Goal: Information Seeking & Learning: Learn about a topic

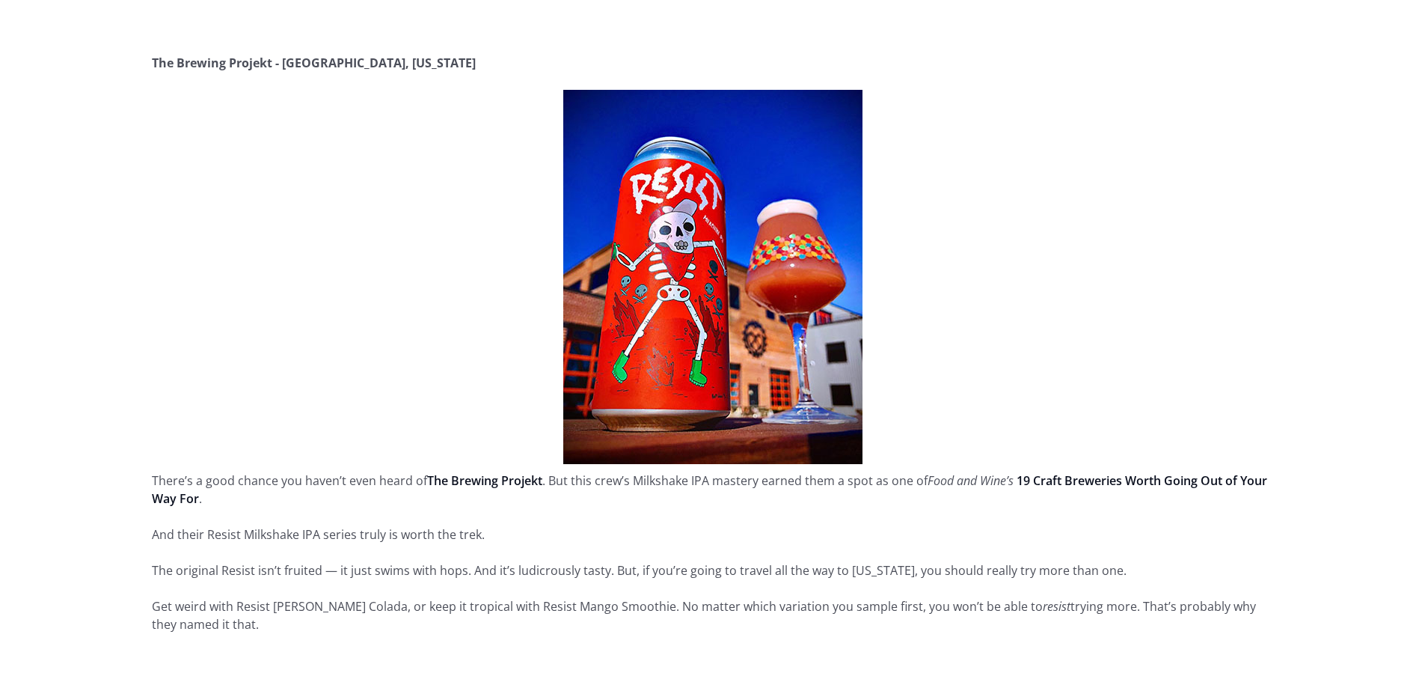
scroll to position [2918, 0]
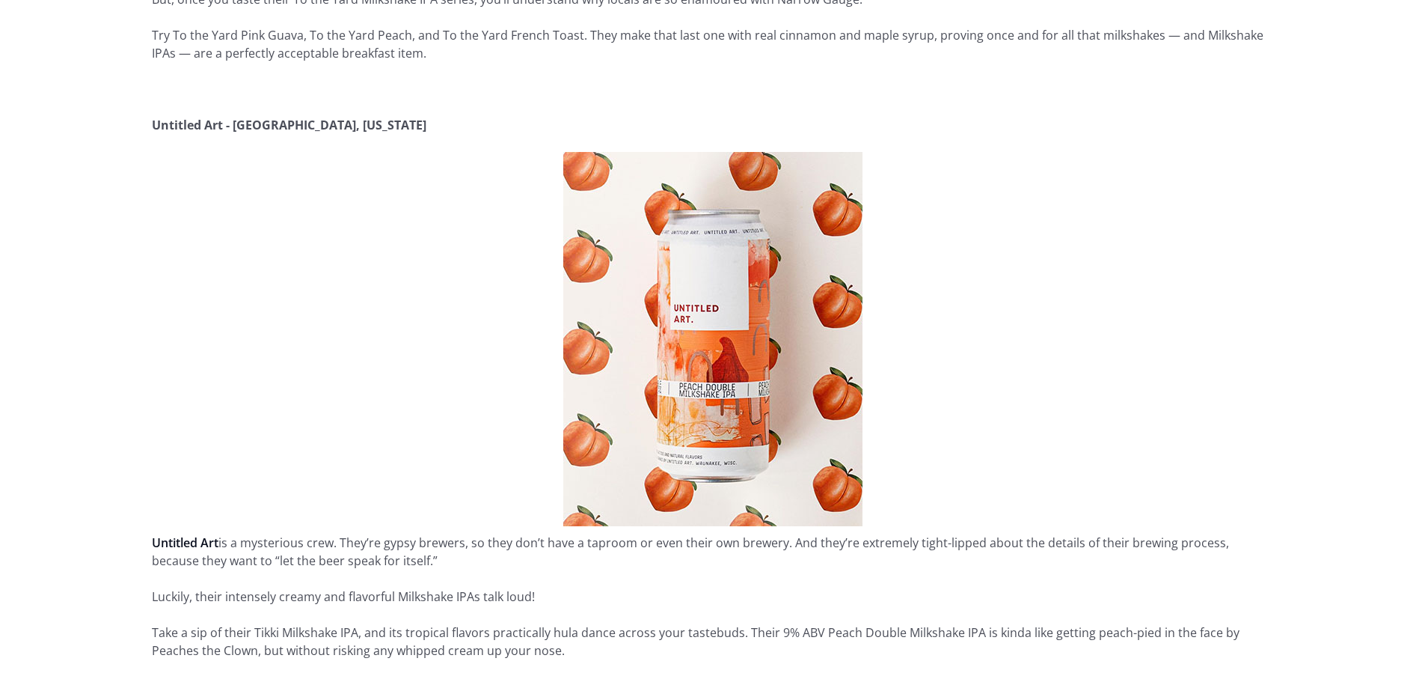
scroll to position [3980, 0]
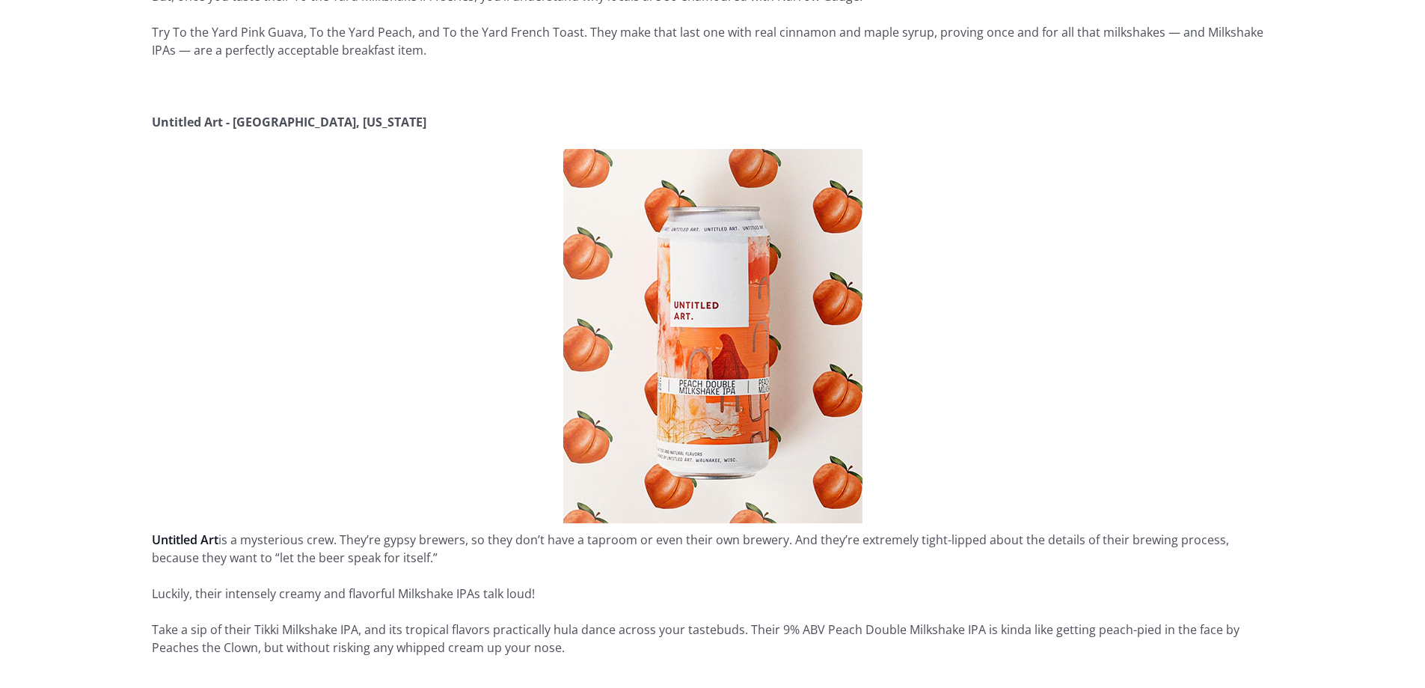
drag, startPoint x: 218, startPoint y: 213, endPoint x: 218, endPoint y: 228, distance: 15.0
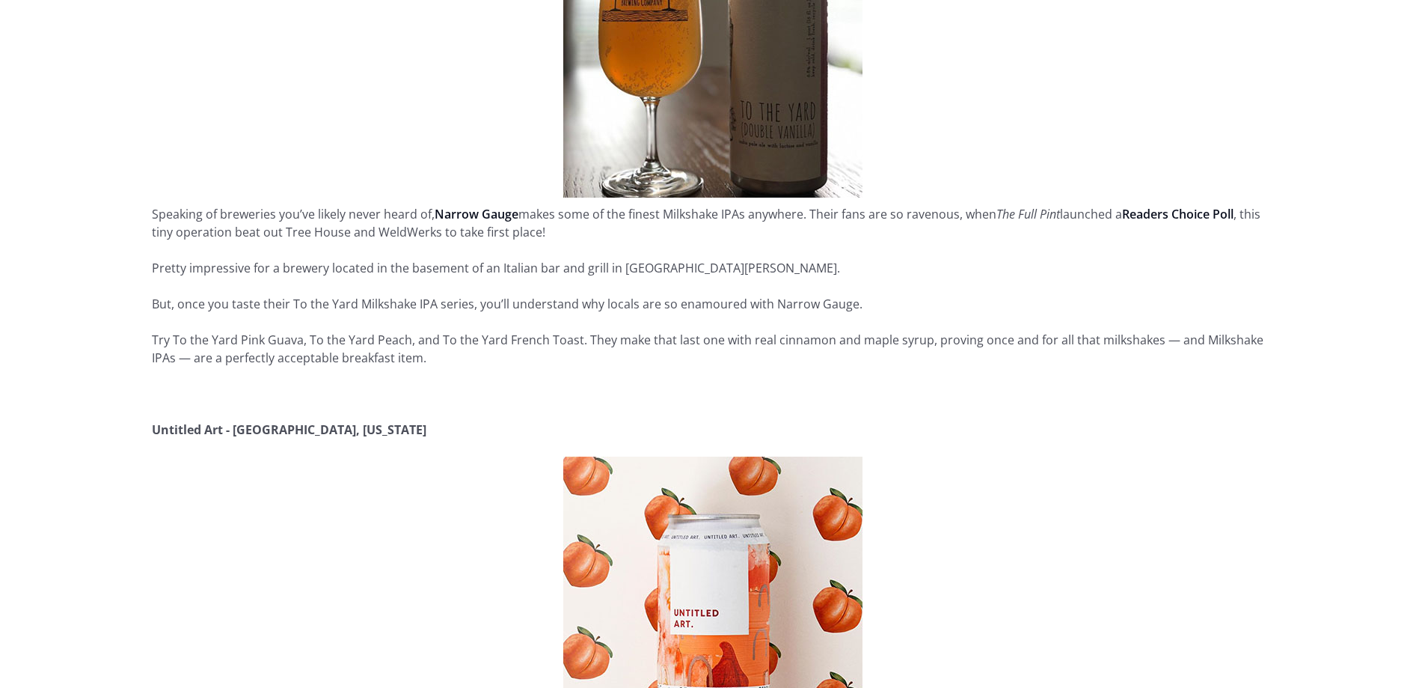
scroll to position [3456, 0]
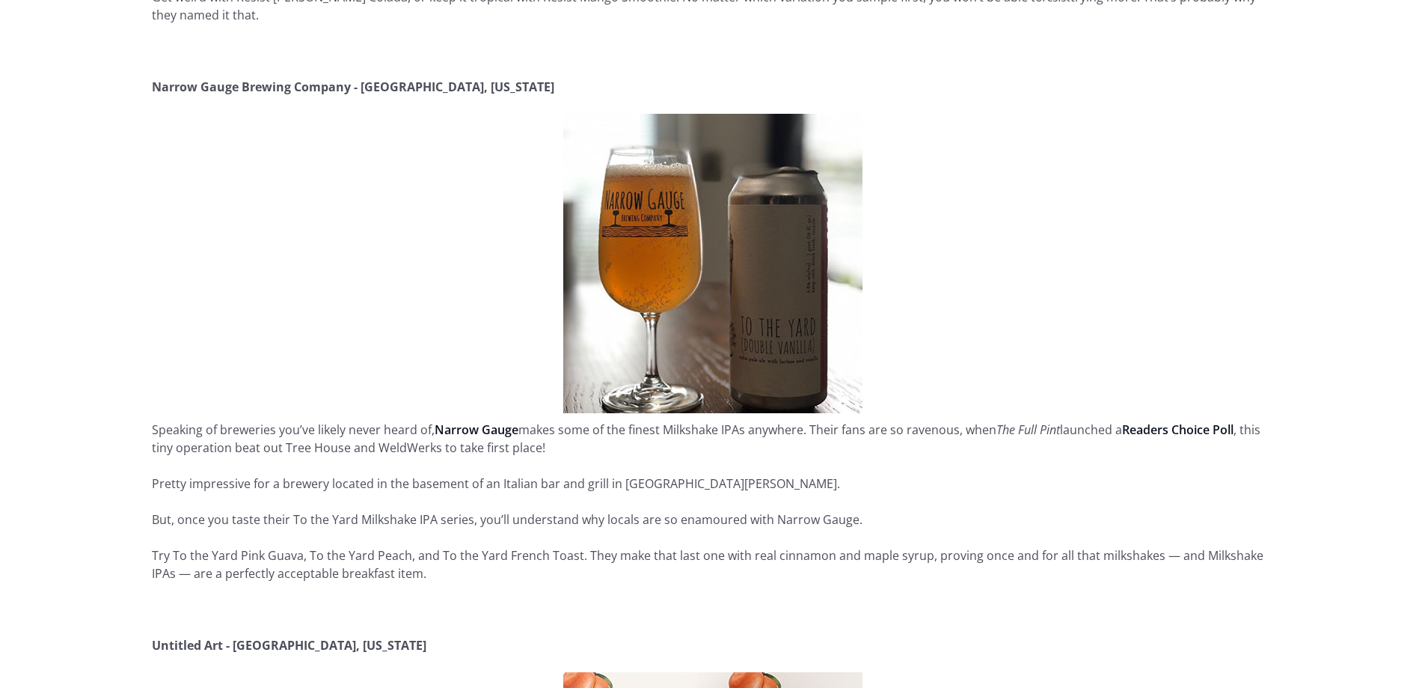
click at [189, 637] on strong "Untitled Art - [GEOGRAPHIC_DATA], [US_STATE]" at bounding box center [289, 645] width 275 height 16
click at [190, 637] on strong "Untitled Art - [GEOGRAPHIC_DATA], [US_STATE]" at bounding box center [289, 645] width 275 height 16
drag, startPoint x: 155, startPoint y: 67, endPoint x: 355, endPoint y: 68, distance: 200.5
click at [355, 79] on strong "Narrow Gauge Brewing Company - [GEOGRAPHIC_DATA], [US_STATE]" at bounding box center [353, 87] width 403 height 16
click at [222, 336] on div "The Milkshake IPA combines two of humanity’s finest achievements — milkshakes a…" at bounding box center [713, 404] width 1122 height 6151
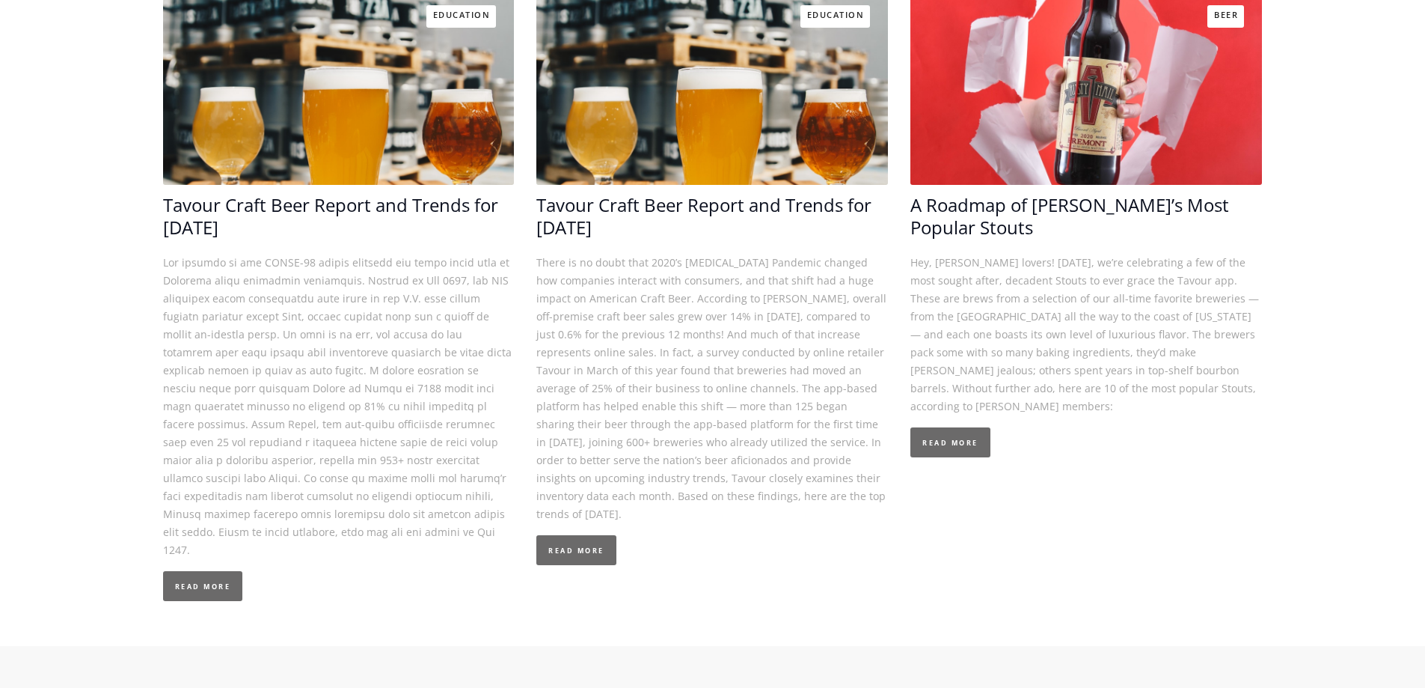
scroll to position [6898, 0]
